Goal: Entertainment & Leisure: Browse casually

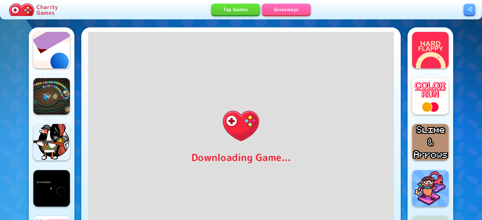
scroll to position [13, 0]
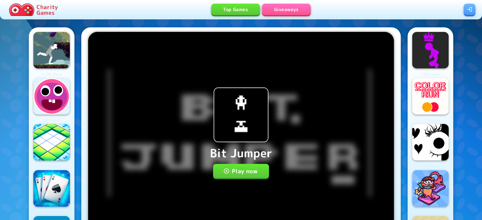
click at [235, 174] on button "Play now" at bounding box center [241, 171] width 56 height 14
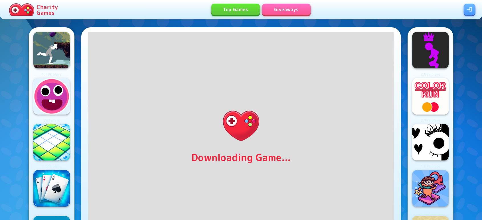
scroll to position [15, 0]
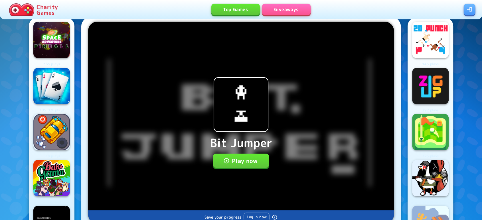
scroll to position [10, 0]
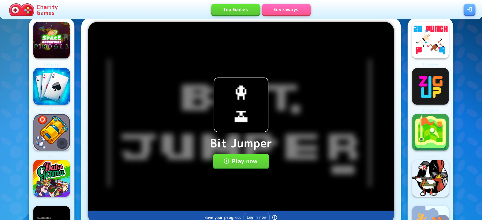
click at [234, 161] on button "Play now" at bounding box center [241, 161] width 56 height 14
